Goal: Task Accomplishment & Management: Complete application form

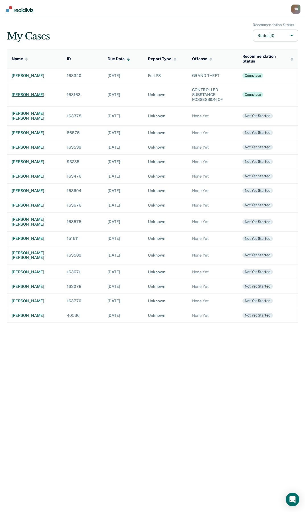
click at [32, 93] on div "[PERSON_NAME]" at bounding box center [35, 94] width 46 height 5
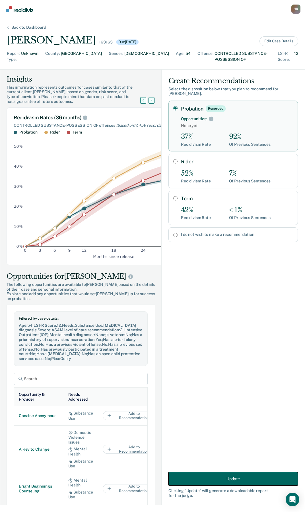
click at [219, 479] on button "Update" at bounding box center [232, 479] width 129 height 14
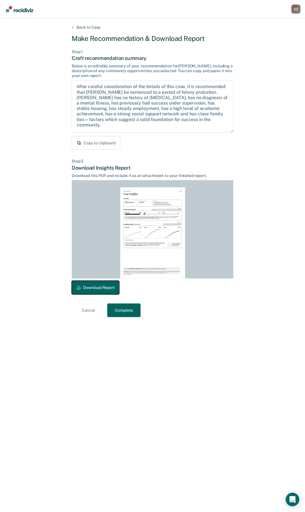
click at [92, 288] on button "Download Report" at bounding box center [95, 288] width 47 height 14
click at [121, 312] on button "Complete" at bounding box center [123, 311] width 33 height 14
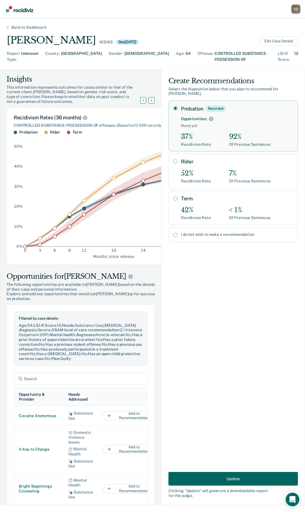
click at [28, 28] on div "Back to Dashboard" at bounding box center [29, 27] width 48 height 5
